Goal: Task Accomplishment & Management: Use online tool/utility

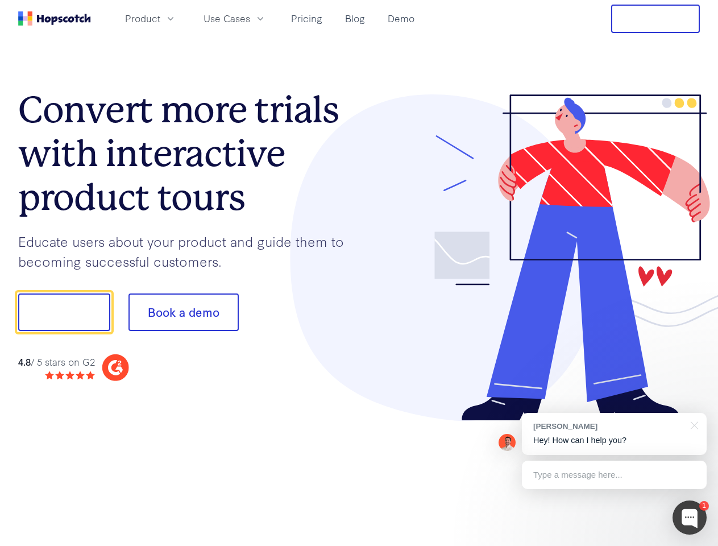
click at [359, 273] on div at bounding box center [529, 257] width 341 height 327
click at [160, 18] on span "Product" at bounding box center [142, 18] width 35 height 14
click at [250, 18] on span "Use Cases" at bounding box center [227, 18] width 47 height 14
click at [656, 19] on button "Free Trial" at bounding box center [655, 19] width 89 height 28
click at [64, 312] on button "Show me!" at bounding box center [64, 312] width 92 height 38
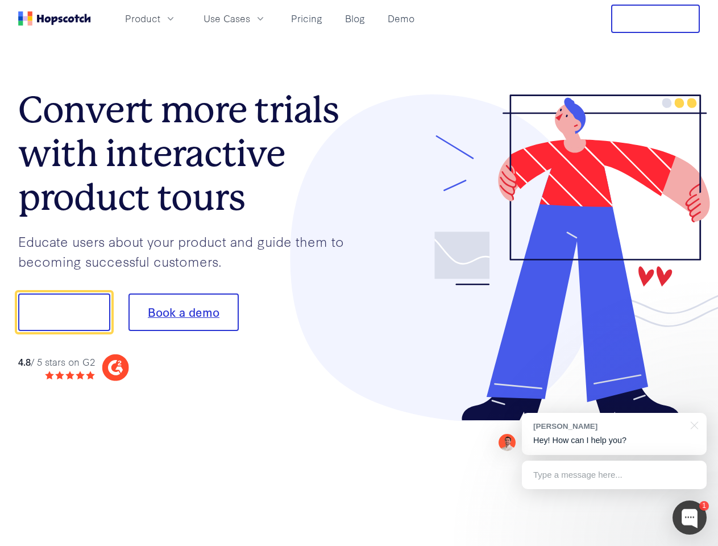
click at [183, 312] on button "Book a demo" at bounding box center [184, 312] width 110 height 38
click at [690, 517] on div at bounding box center [690, 517] width 34 height 34
click at [614, 434] on div "[PERSON_NAME] Hey! How can I help you?" at bounding box center [614, 434] width 185 height 42
click at [693, 424] on div at bounding box center [692, 424] width 28 height 23
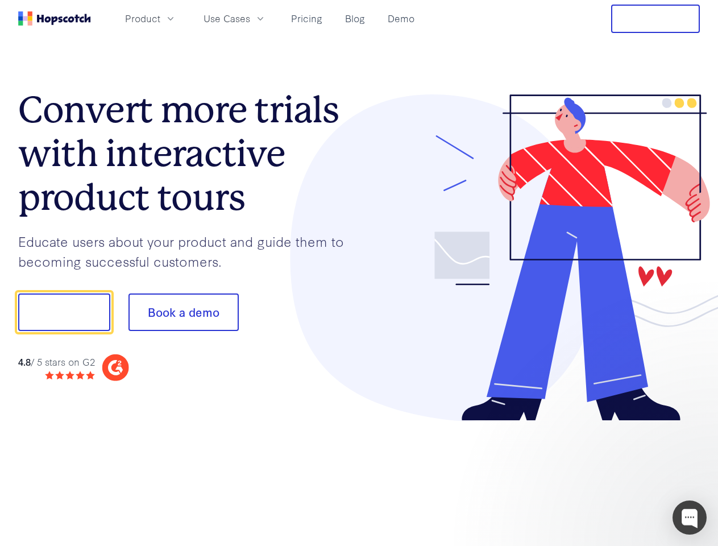
click at [614, 475] on div at bounding box center [600, 387] width 213 height 227
